Goal: Information Seeking & Learning: Learn about a topic

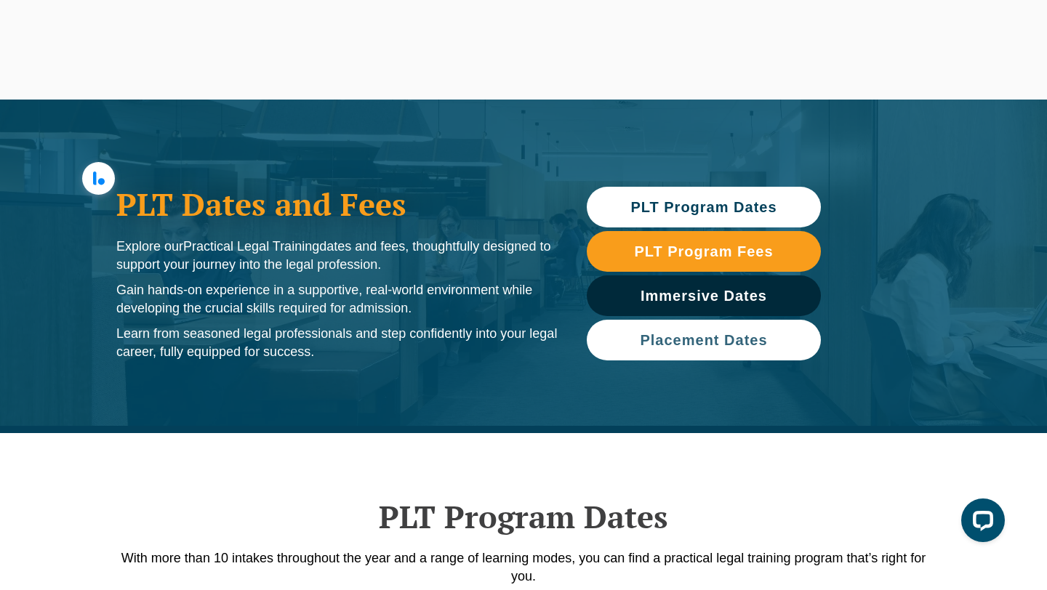
click at [659, 330] on link "Placement Dates" at bounding box center [704, 340] width 234 height 41
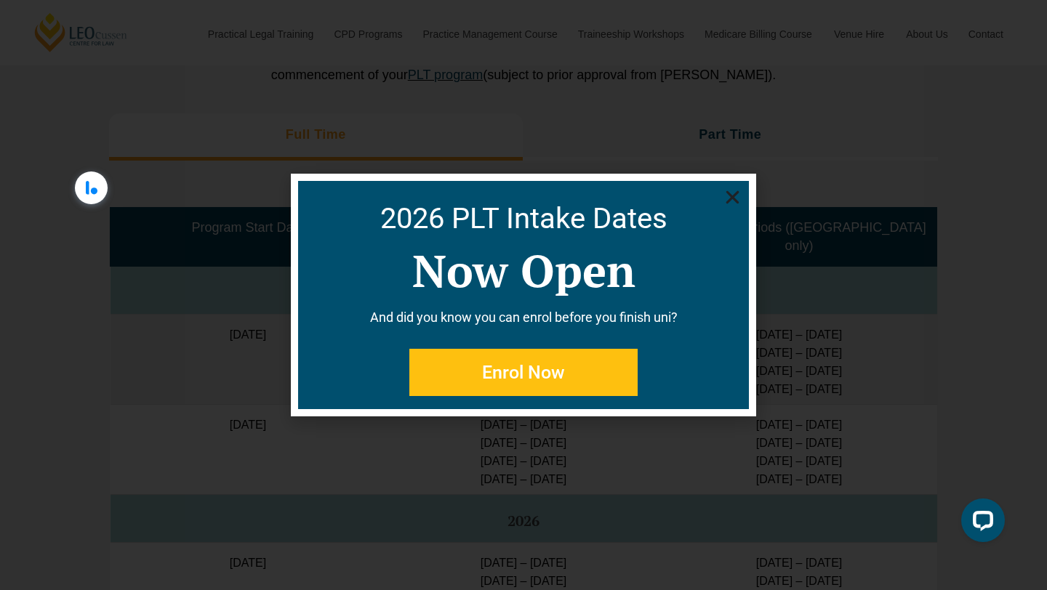
scroll to position [3588, 0]
click at [728, 200] on icon "Close" at bounding box center [733, 197] width 18 height 18
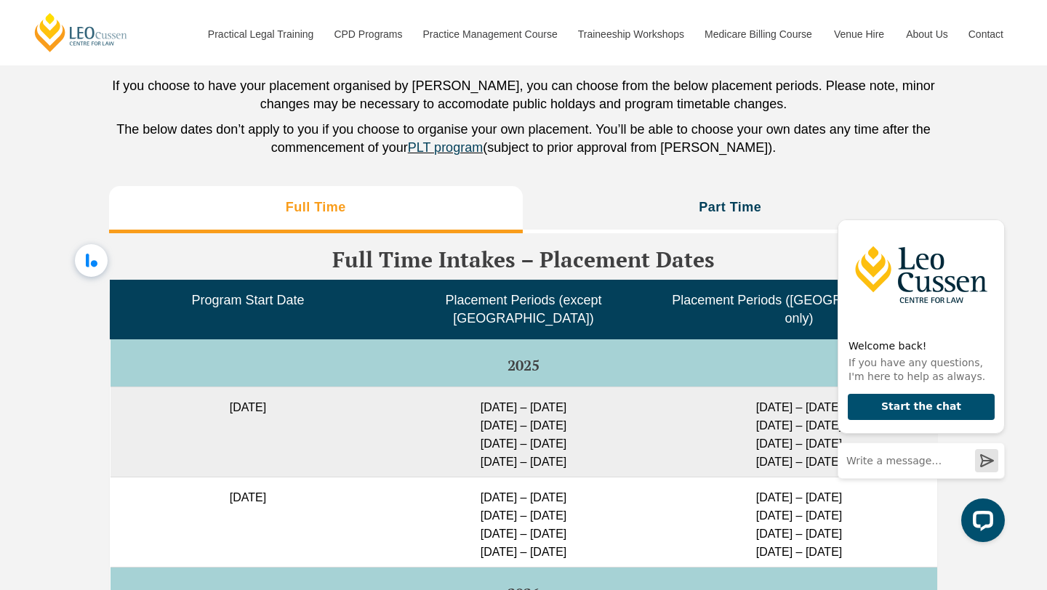
scroll to position [3515, 0]
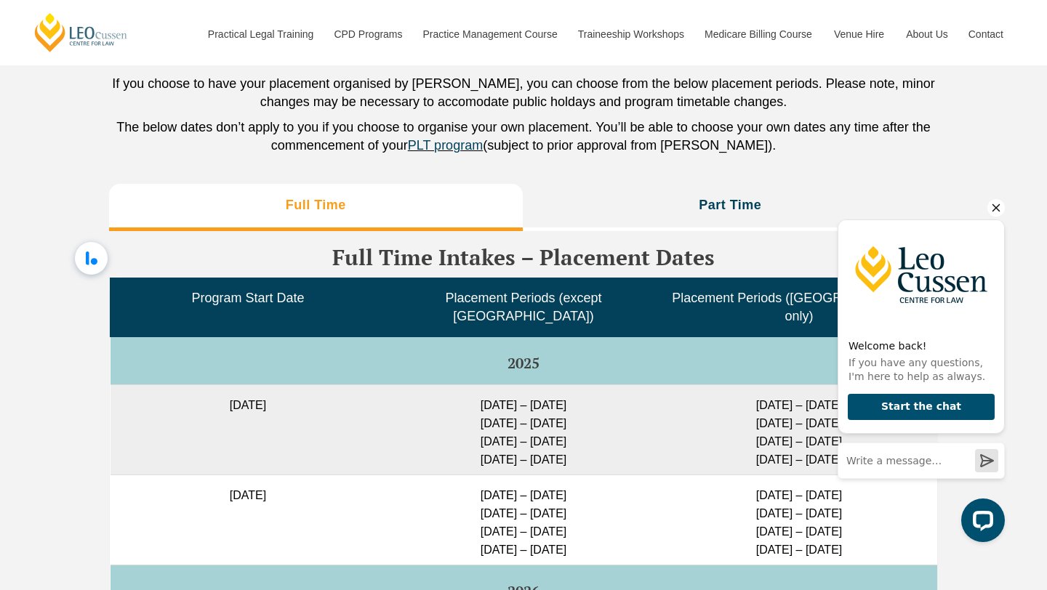
click at [913, 216] on div "Welcome back! If you have any questions, I'm here to help as always. Start the …" at bounding box center [921, 346] width 167 height 294
click at [992, 215] on icon "Hide greeting" at bounding box center [995, 207] width 17 height 17
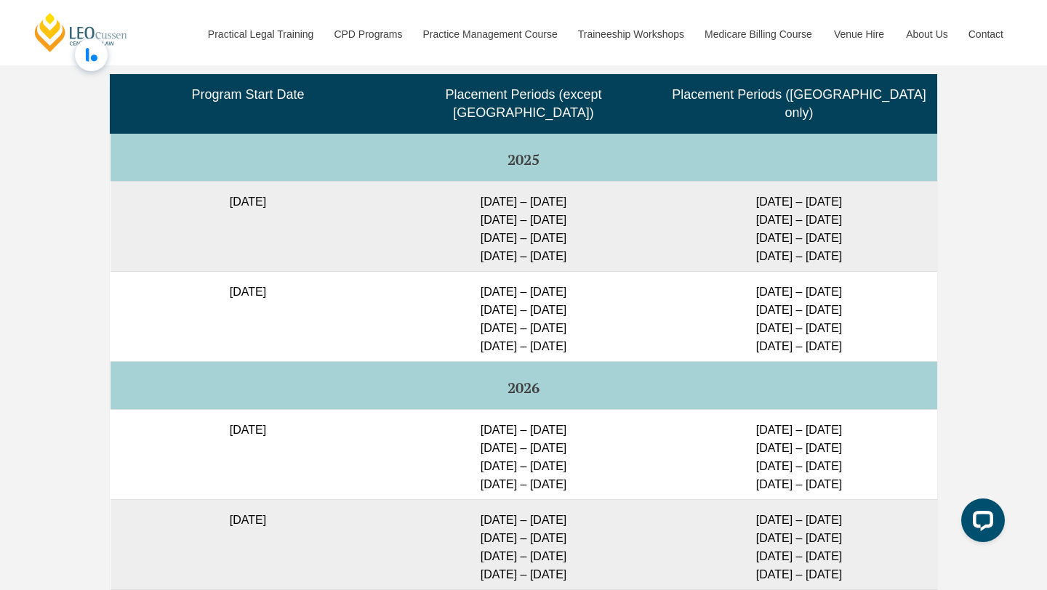
scroll to position [3714, 0]
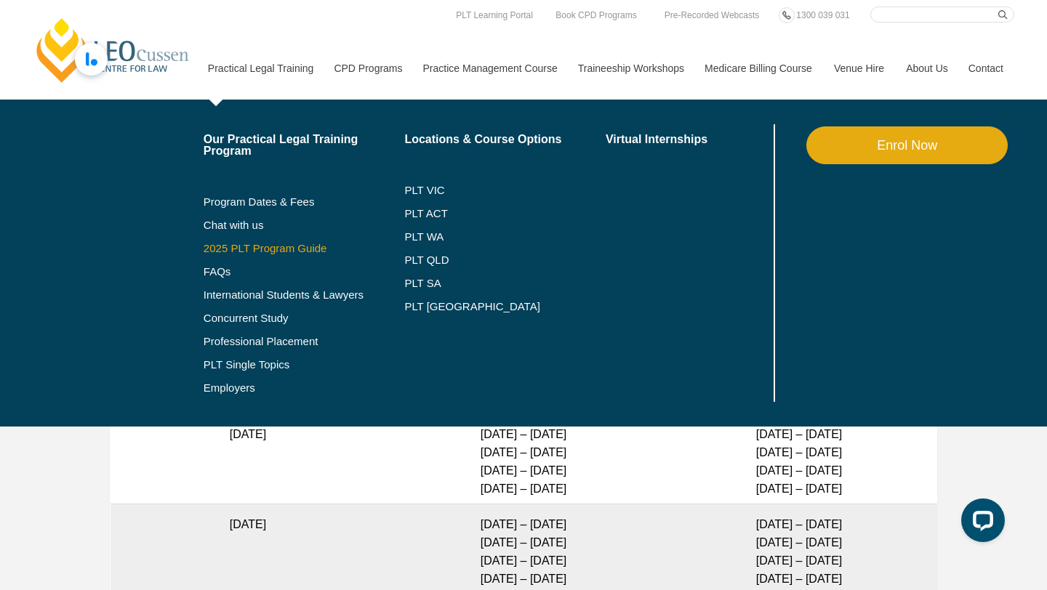
click at [260, 247] on link "2025 PLT Program Guide" at bounding box center [286, 249] width 165 height 12
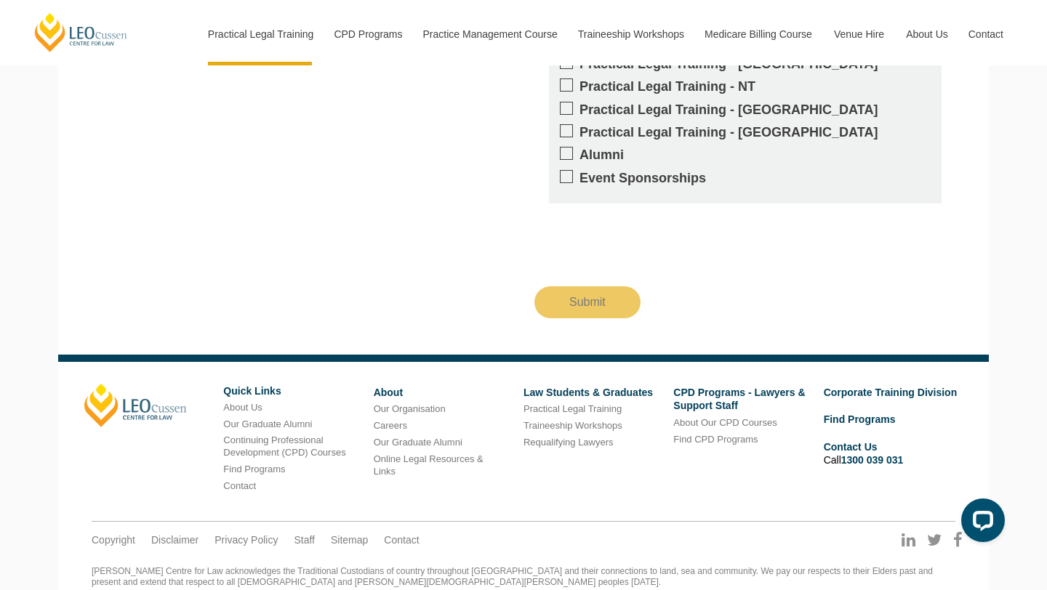
scroll to position [1539, 0]
